Goal: Find specific page/section: Find specific page/section

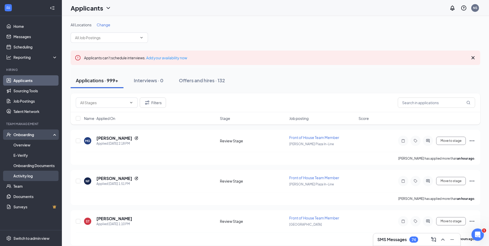
click at [30, 177] on link "Activity log" at bounding box center [35, 176] width 44 height 10
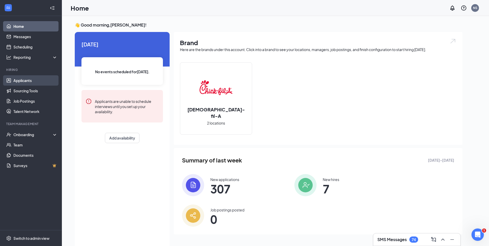
click at [47, 77] on link "Applicants" at bounding box center [35, 80] width 44 height 10
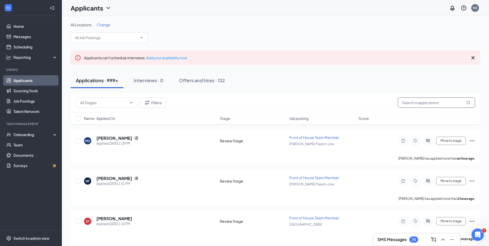
click at [456, 99] on input "text" at bounding box center [435, 102] width 77 height 10
click at [38, 134] on div "Onboarding" at bounding box center [33, 134] width 40 height 5
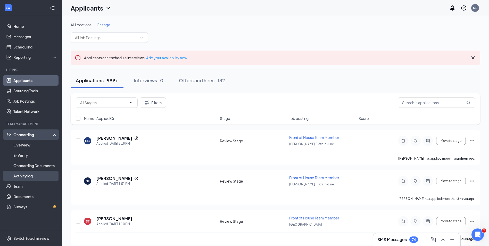
click at [40, 177] on link "Activity log" at bounding box center [35, 176] width 44 height 10
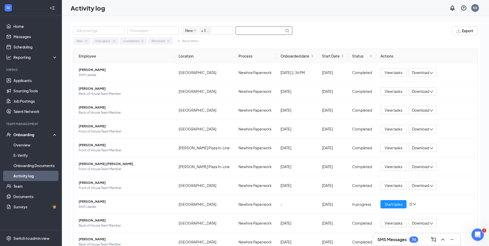
click at [259, 32] on input "text" at bounding box center [260, 31] width 48 height 8
